Goal: Task Accomplishment & Management: Use online tool/utility

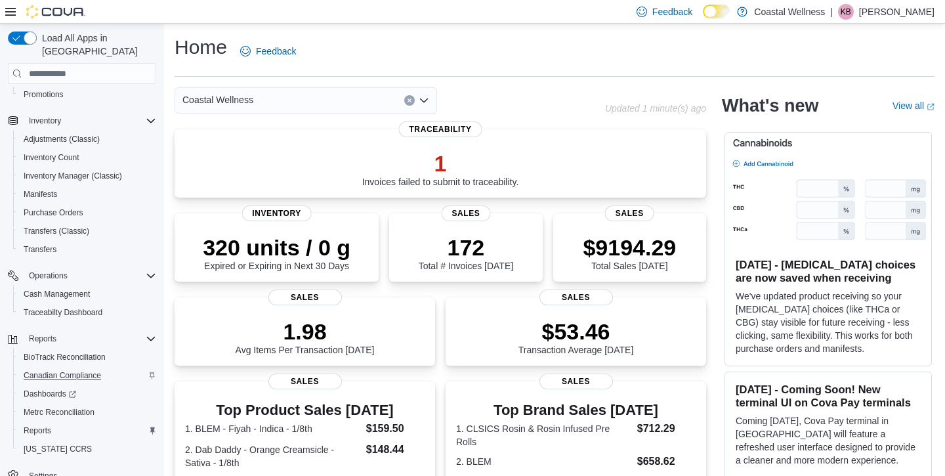
scroll to position [217, 0]
click at [47, 425] on span "Reports" at bounding box center [38, 430] width 28 height 11
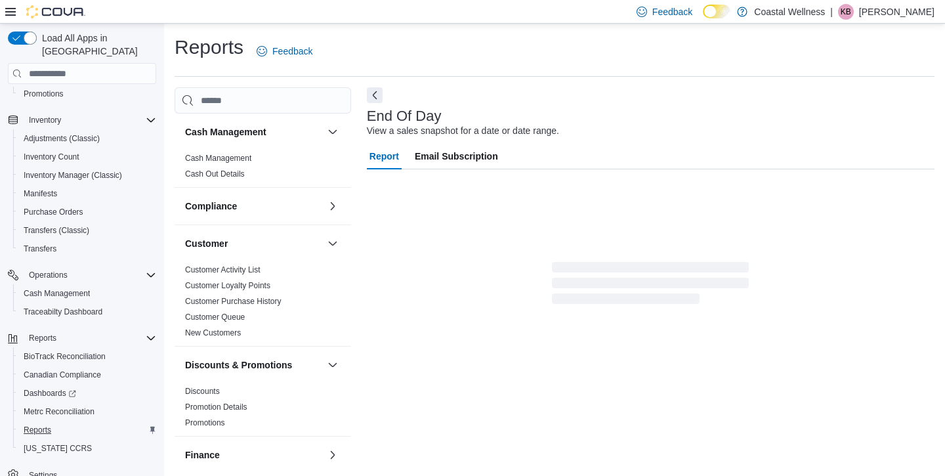
scroll to position [5, 0]
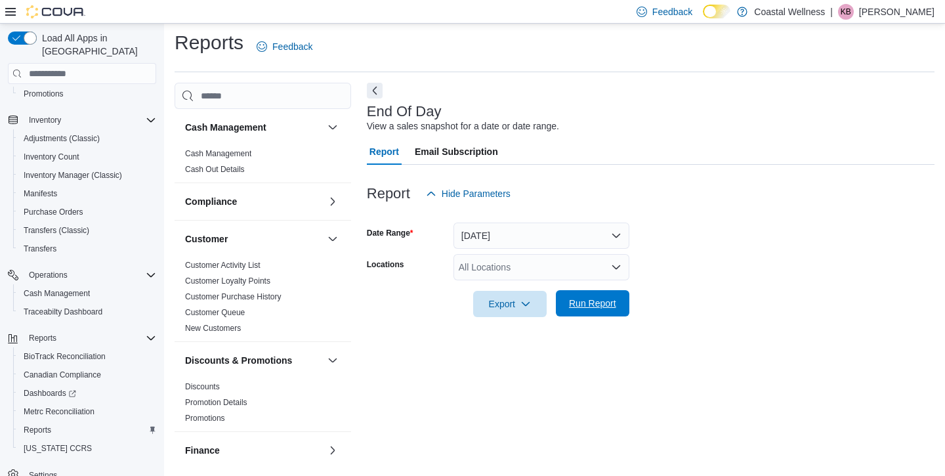
click at [592, 300] on span "Run Report" at bounding box center [592, 303] width 47 height 13
